Goal: Information Seeking & Learning: Learn about a topic

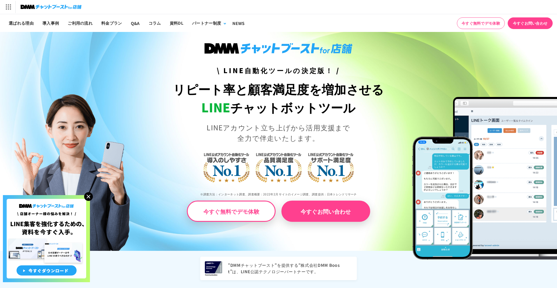
scroll to position [0, 0]
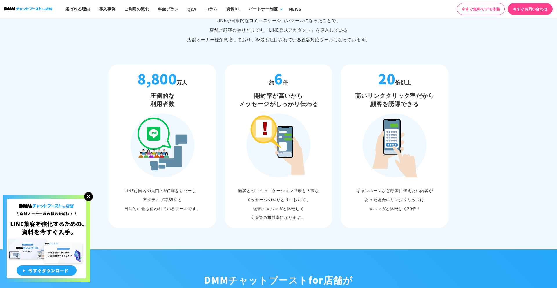
scroll to position [408, 0]
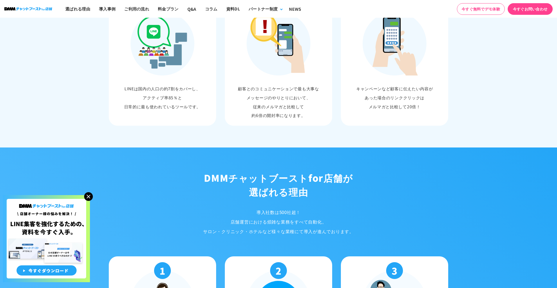
click at [88, 195] on img at bounding box center [88, 196] width 9 height 9
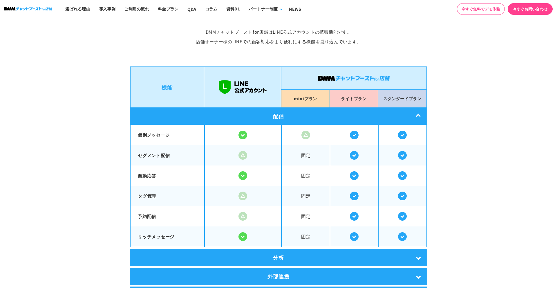
scroll to position [1041, 0]
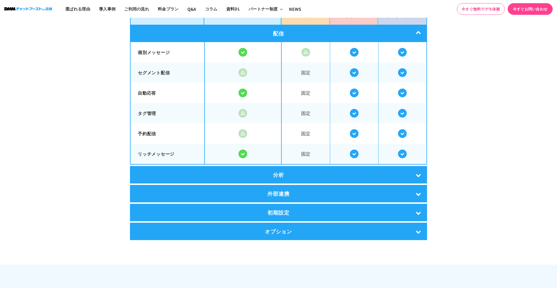
click at [411, 27] on div "配信" at bounding box center [278, 33] width 297 height 17
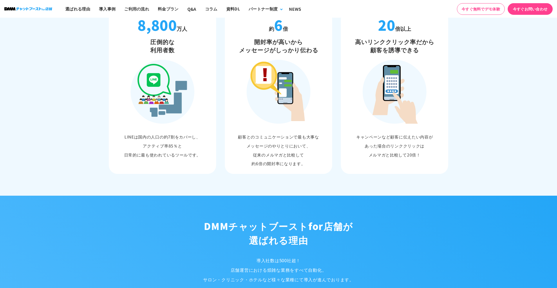
scroll to position [273, 0]
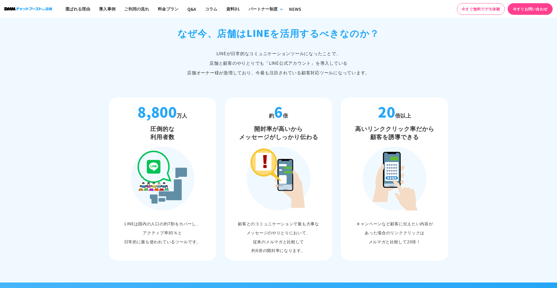
click at [306, 162] on img at bounding box center [279, 178] width 64 height 64
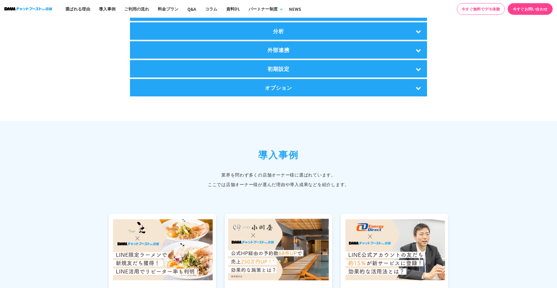
scroll to position [1087, 0]
